Goal: Information Seeking & Learning: Learn about a topic

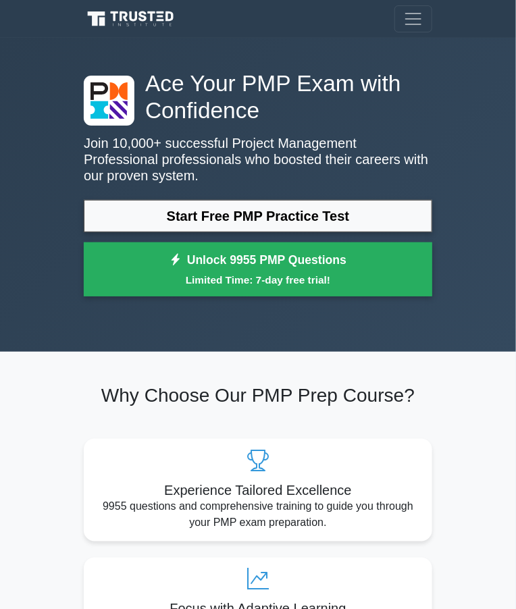
click at [143, 209] on link "Start Free PMP Practice Test" at bounding box center [258, 216] width 349 height 32
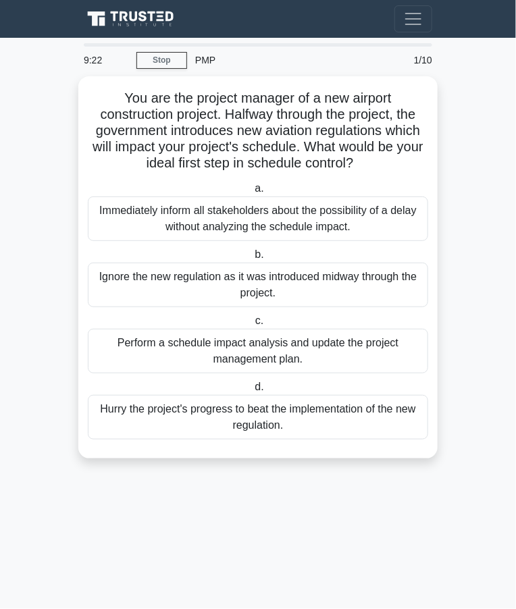
click at [322, 199] on div "Immediately inform all stakeholders about the possibility of a delay without an…" at bounding box center [258, 219] width 340 height 45
click at [252, 193] on input "a. Immediately inform all stakeholders about the possibility of a delay without…" at bounding box center [252, 188] width 0 height 9
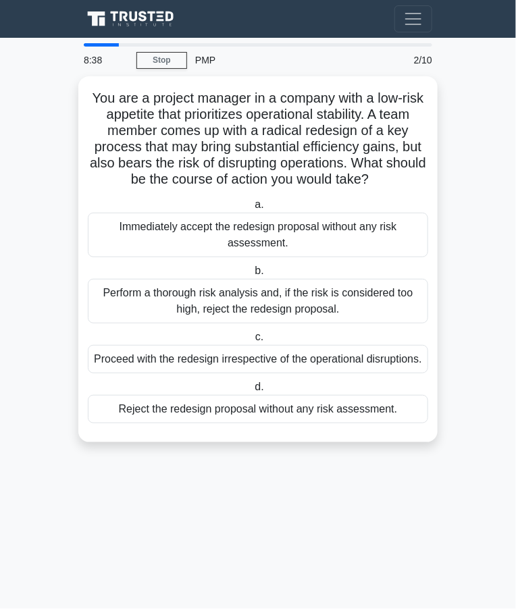
click at [263, 309] on div "Perform a thorough risk analysis and, if the risk is considered too high, rejec…" at bounding box center [258, 301] width 340 height 45
click at [252, 276] on input "b. Perform a thorough risk analysis and, if the risk is considered too high, re…" at bounding box center [252, 271] width 0 height 9
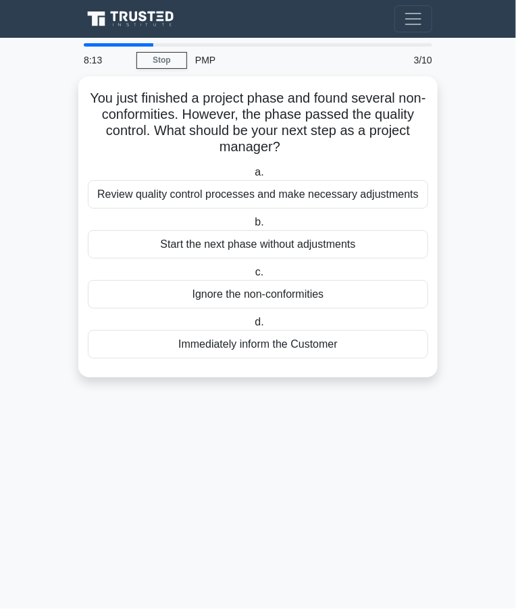
click at [335, 203] on div "Review quality control processes and make necessary adjustments" at bounding box center [258, 194] width 340 height 28
click at [252, 177] on input "a. Review quality control processes and make necessary adjustments" at bounding box center [252, 172] width 0 height 9
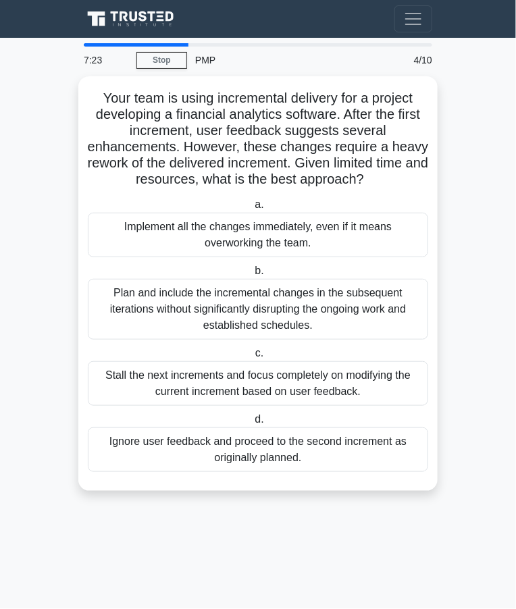
click at [351, 316] on div "Plan and include the incremental changes in the subsequent iterations without s…" at bounding box center [258, 309] width 340 height 61
click at [252, 276] on input "b. Plan and include the incremental changes in the subsequent iterations withou…" at bounding box center [252, 271] width 0 height 9
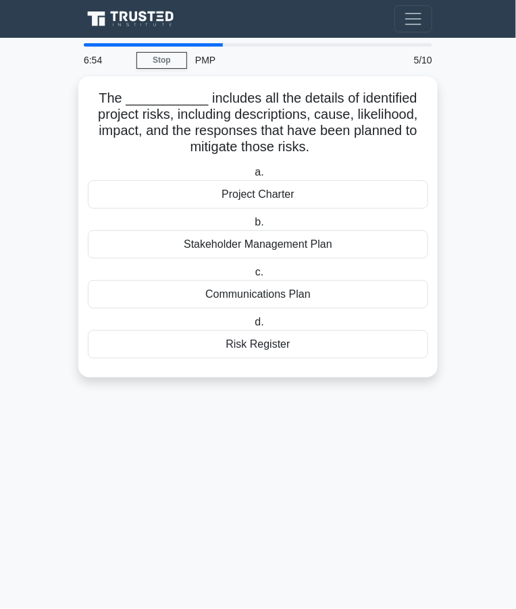
click at [257, 346] on div "Risk Register" at bounding box center [258, 344] width 340 height 28
click at [252, 327] on input "d. Risk Register" at bounding box center [252, 322] width 0 height 9
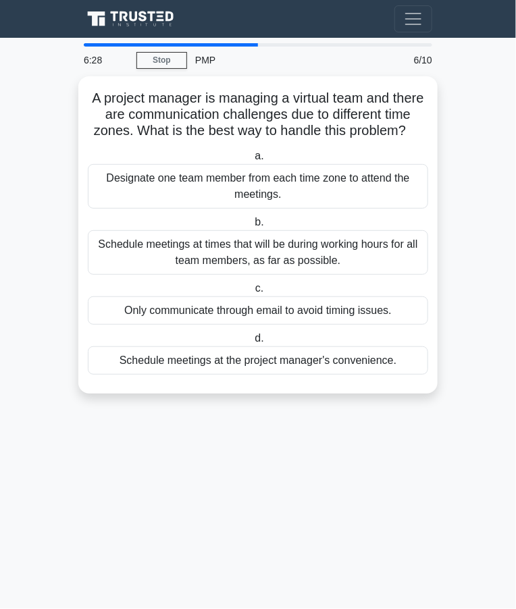
click at [336, 260] on div "Schedule meetings at times that will be during working hours for all team membe…" at bounding box center [258, 252] width 340 height 45
click at [252, 227] on input "b. Schedule meetings at times that will be during working hours for all team me…" at bounding box center [252, 222] width 0 height 9
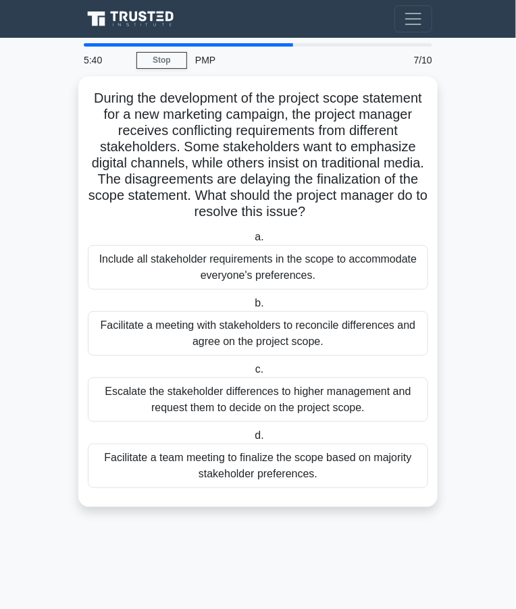
click at [303, 331] on div "Facilitate a meeting with stakeholders to reconcile differences and agree on th…" at bounding box center [258, 333] width 340 height 45
click at [252, 308] on input "b. Facilitate a meeting with stakeholders to reconcile differences and agree on…" at bounding box center [252, 303] width 0 height 9
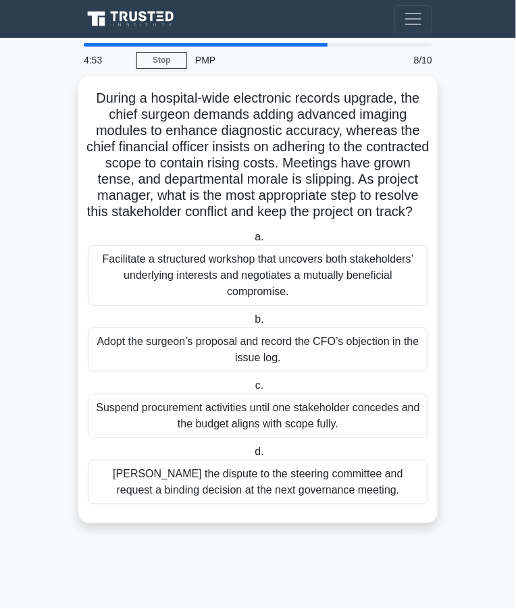
click at [287, 291] on div "Facilitate a structured workshop that uncovers both stakeholders’ underlying in…" at bounding box center [258, 275] width 340 height 61
click at [252, 242] on input "a. Facilitate a structured workshop that uncovers both stakeholders’ underlying…" at bounding box center [252, 237] width 0 height 9
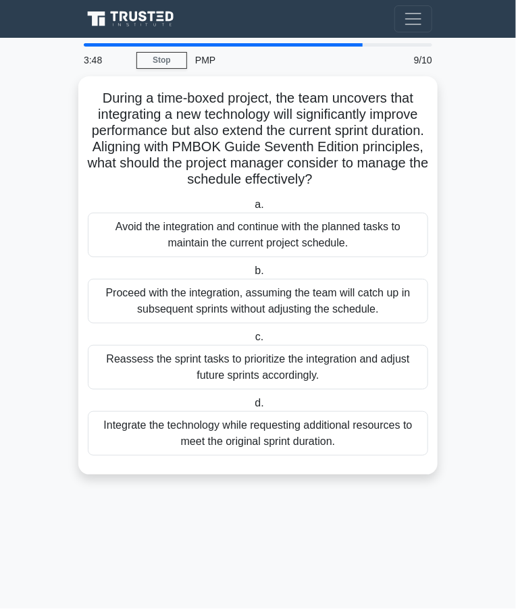
click at [299, 361] on div "Reassess the sprint tasks to prioritize the integration and adjust future sprin…" at bounding box center [258, 367] width 340 height 45
click at [253, 342] on input "c. Reassess the sprint tasks to prioritize the integration and adjust future sp…" at bounding box center [253, 337] width 0 height 9
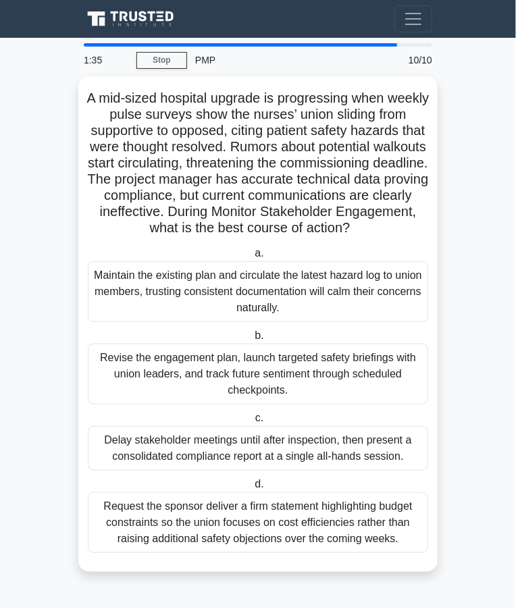
click at [361, 299] on div "Maintain the existing plan and circulate the latest hazard log to union members…" at bounding box center [258, 291] width 340 height 61
click at [252, 258] on input "a. Maintain the existing plan and circulate the latest hazard log to union memb…" at bounding box center [252, 253] width 0 height 9
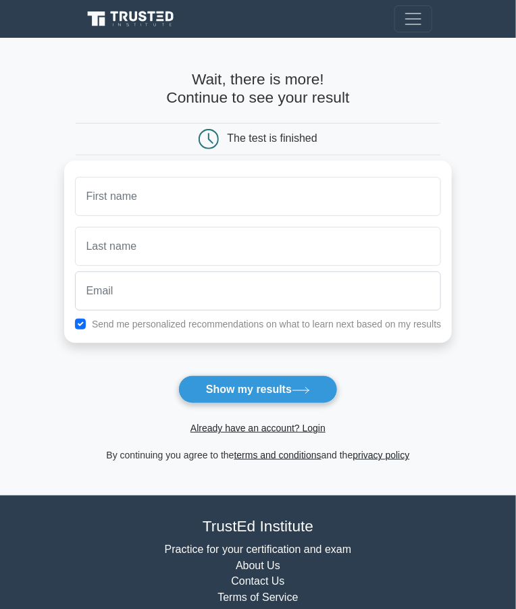
click at [360, 198] on input "text" at bounding box center [258, 196] width 367 height 39
type input "Gazee"
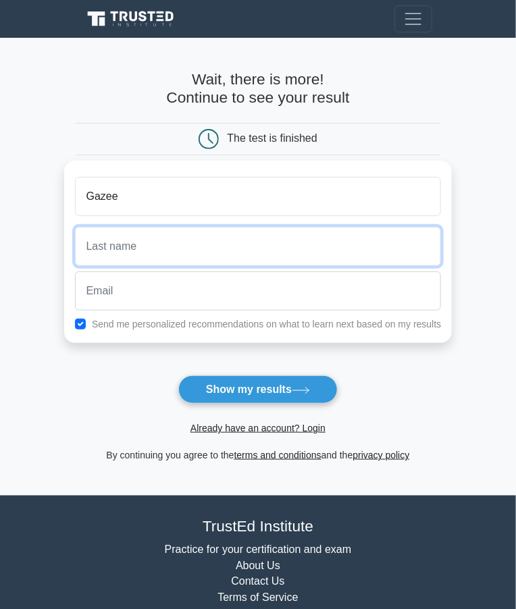
click at [91, 240] on input "text" at bounding box center [258, 246] width 367 height 39
type input "Wani"
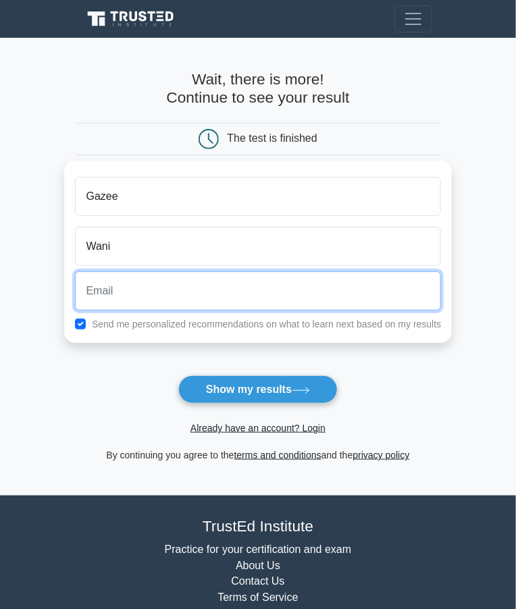
click at [340, 292] on input "email" at bounding box center [258, 291] width 367 height 39
type input "gazeewani789@gmail.com"
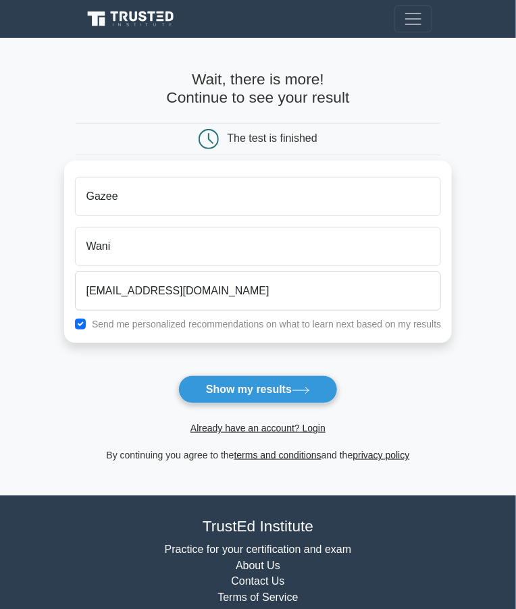
click at [298, 394] on button "Show my results" at bounding box center [257, 390] width 159 height 28
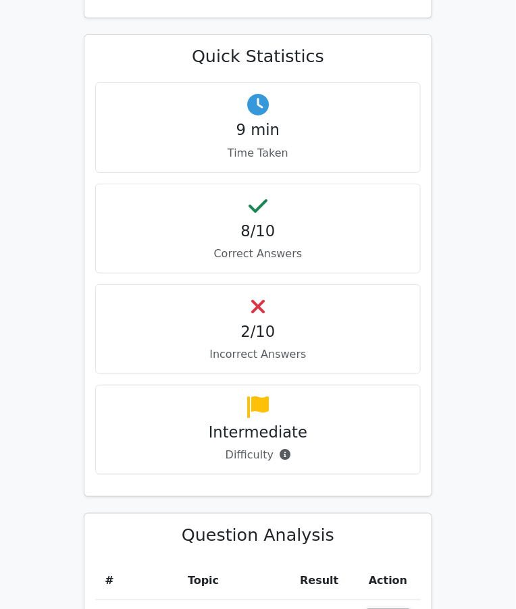
scroll to position [1143, 0]
click at [292, 346] on p "Incorrect Answers" at bounding box center [258, 354] width 303 height 16
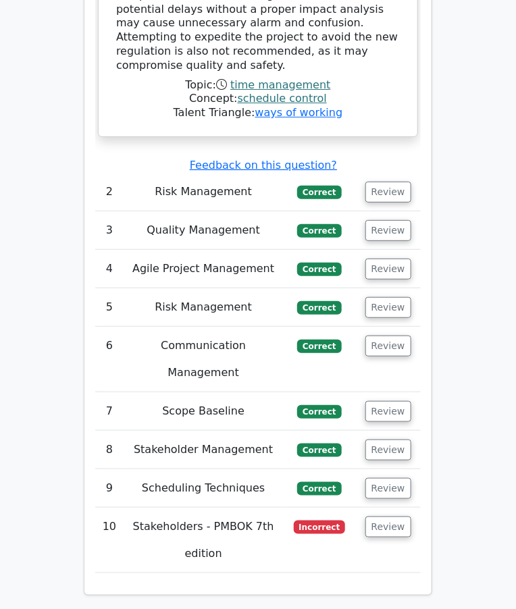
scroll to position [2362, 0]
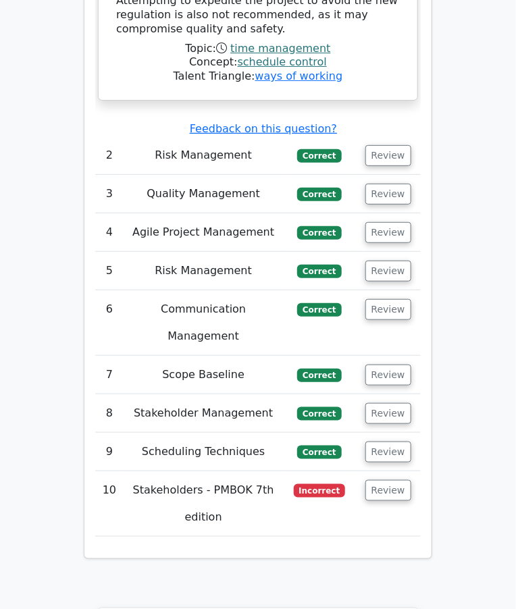
click at [259, 471] on td "Stakeholders - PMBOK 7th edition" at bounding box center [204, 504] width 160 height 66
click at [378, 480] on button "Review" at bounding box center [388, 490] width 46 height 21
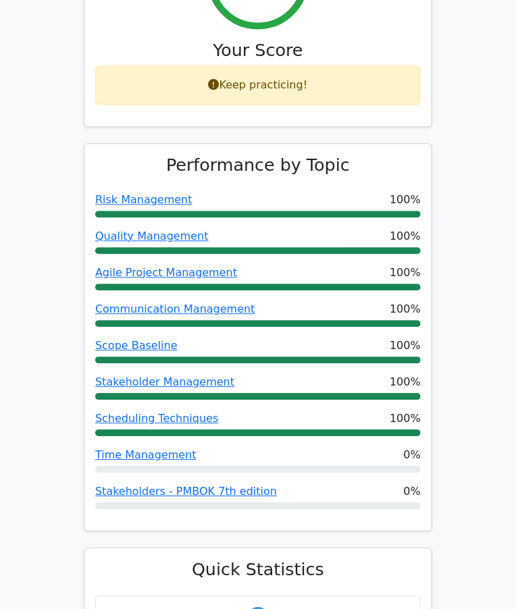
scroll to position [0, 0]
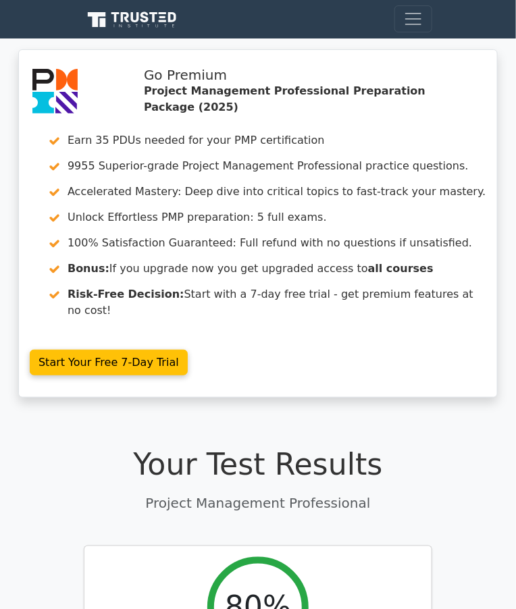
click at [43, 350] on link "Start Your Free 7-Day Trial" at bounding box center [109, 363] width 158 height 26
